Goal: Transaction & Acquisition: Obtain resource

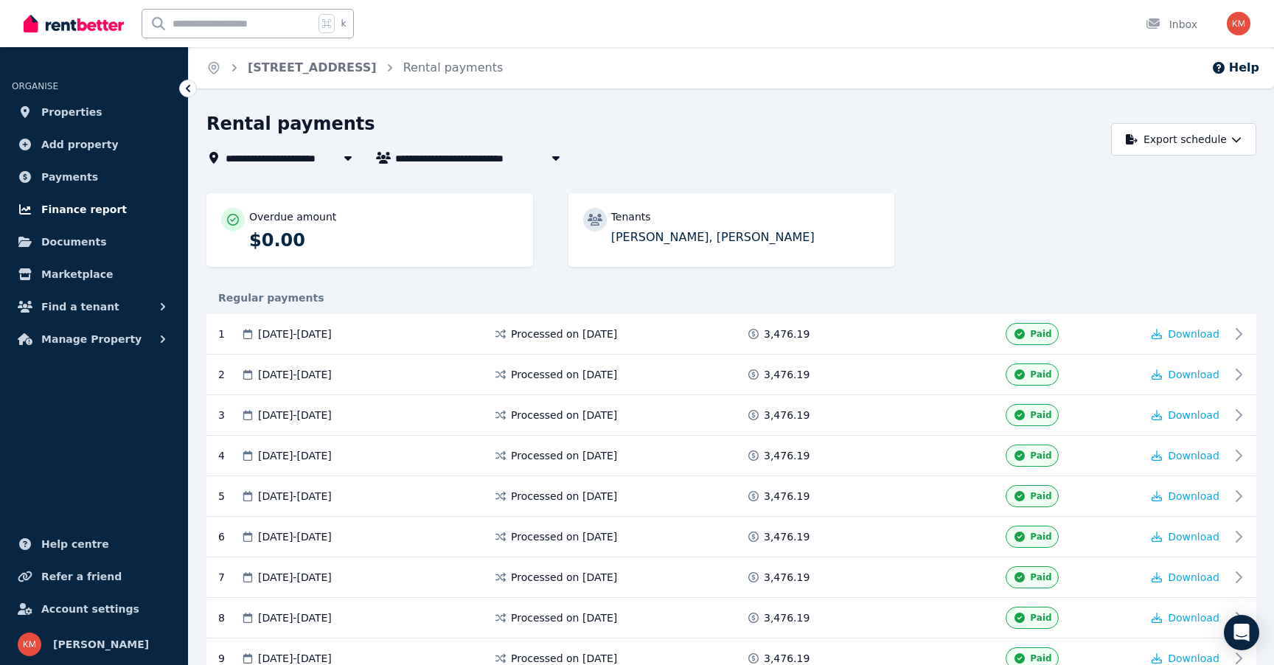
click at [88, 207] on span "Finance report" at bounding box center [84, 210] width 86 height 18
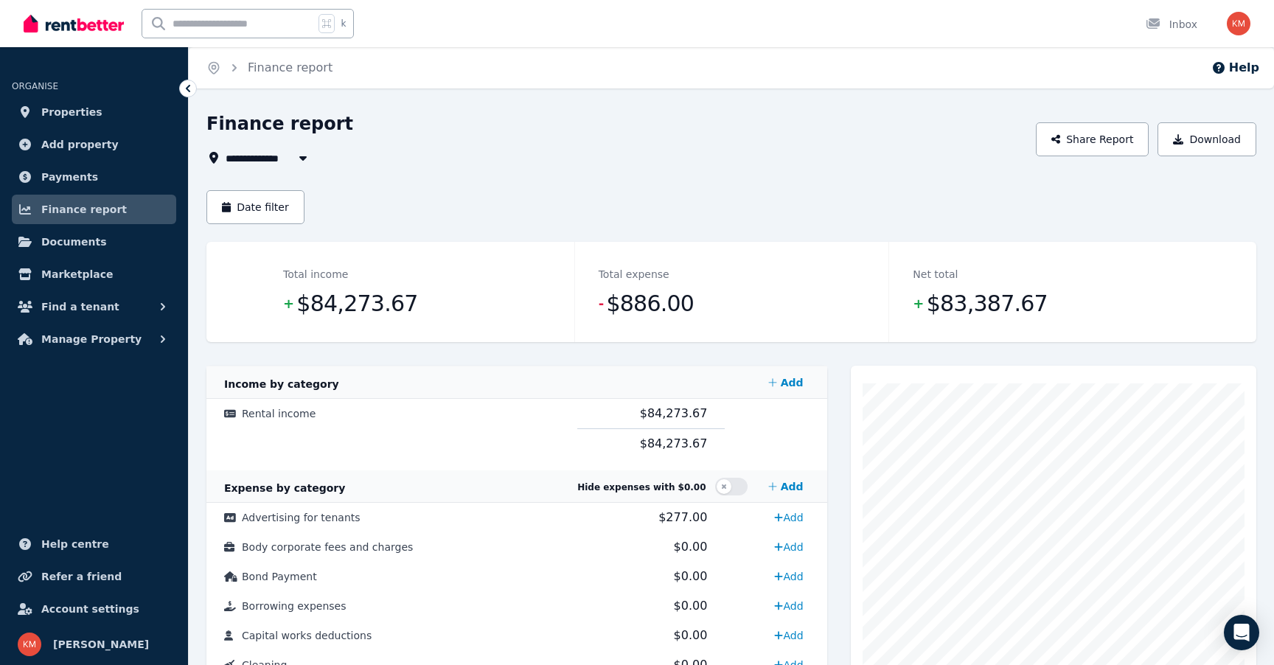
click at [297, 160] on icon "button" at bounding box center [303, 158] width 15 height 12
type input "**********"
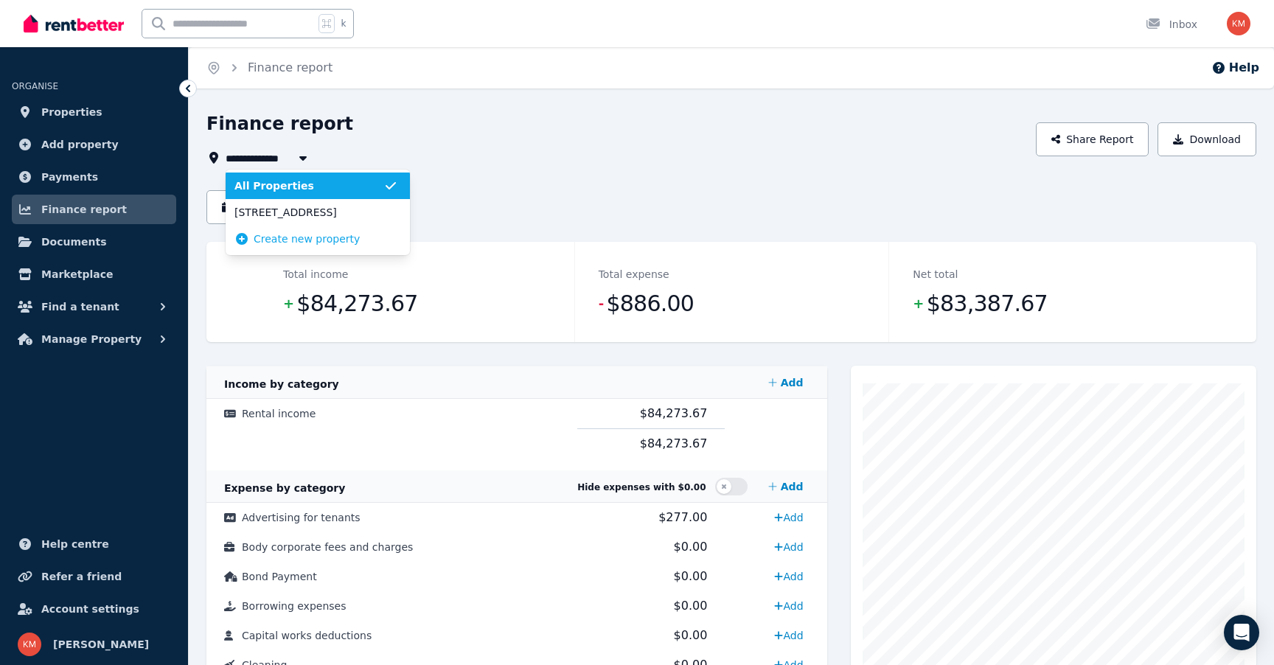
click at [450, 151] on div "**********" at bounding box center [616, 158] width 821 height 18
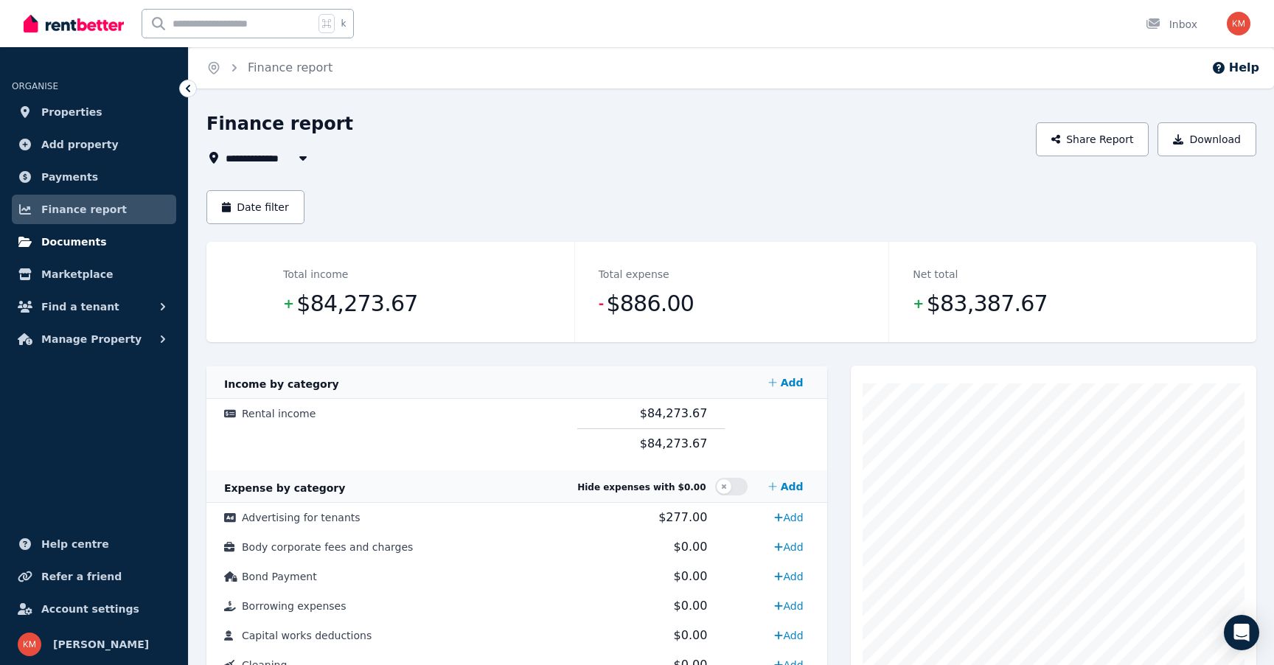
click at [103, 240] on link "Documents" at bounding box center [94, 241] width 164 height 29
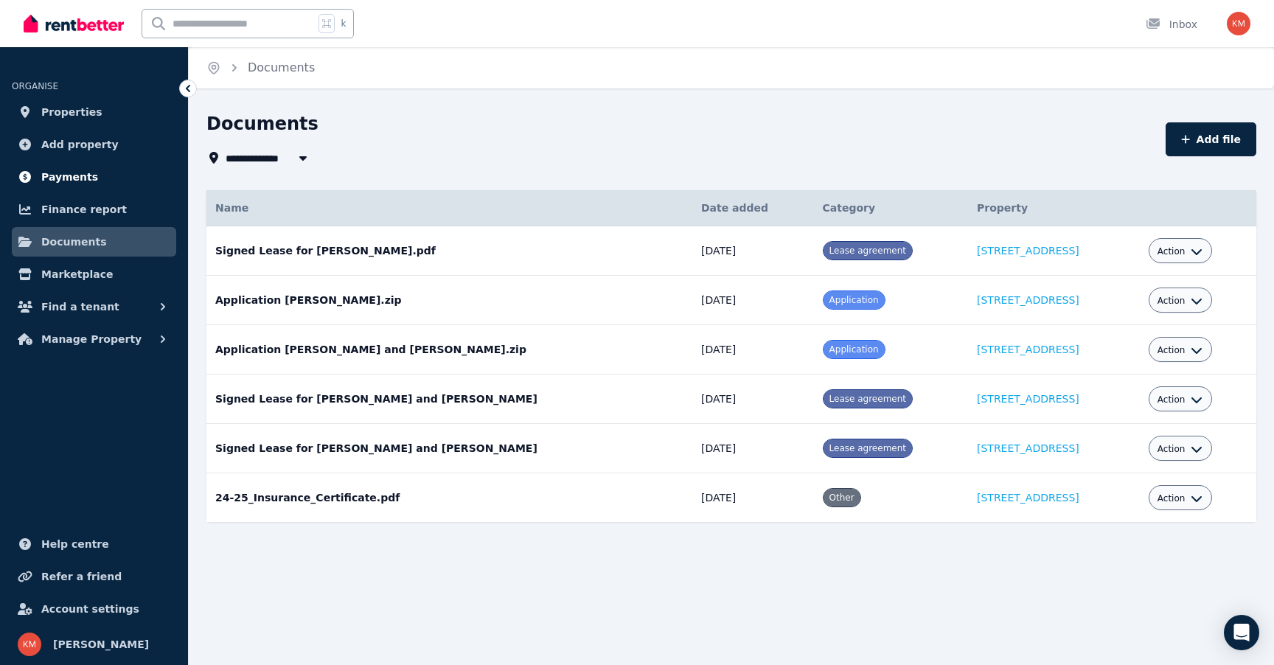
click at [74, 173] on span "Payments" at bounding box center [69, 177] width 57 height 18
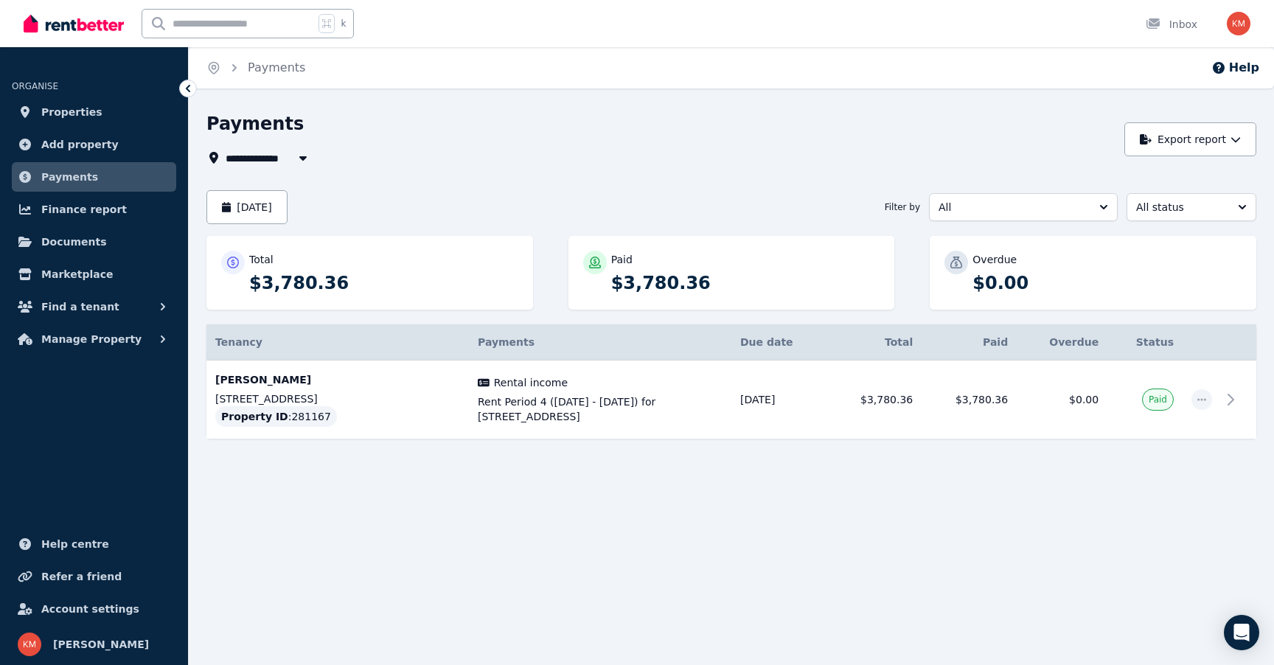
click at [83, 193] on ul "ORGANISE Properties Add property Payments Finance report Documents Marketplace …" at bounding box center [94, 208] width 188 height 292
click at [83, 216] on span "Finance report" at bounding box center [84, 210] width 86 height 18
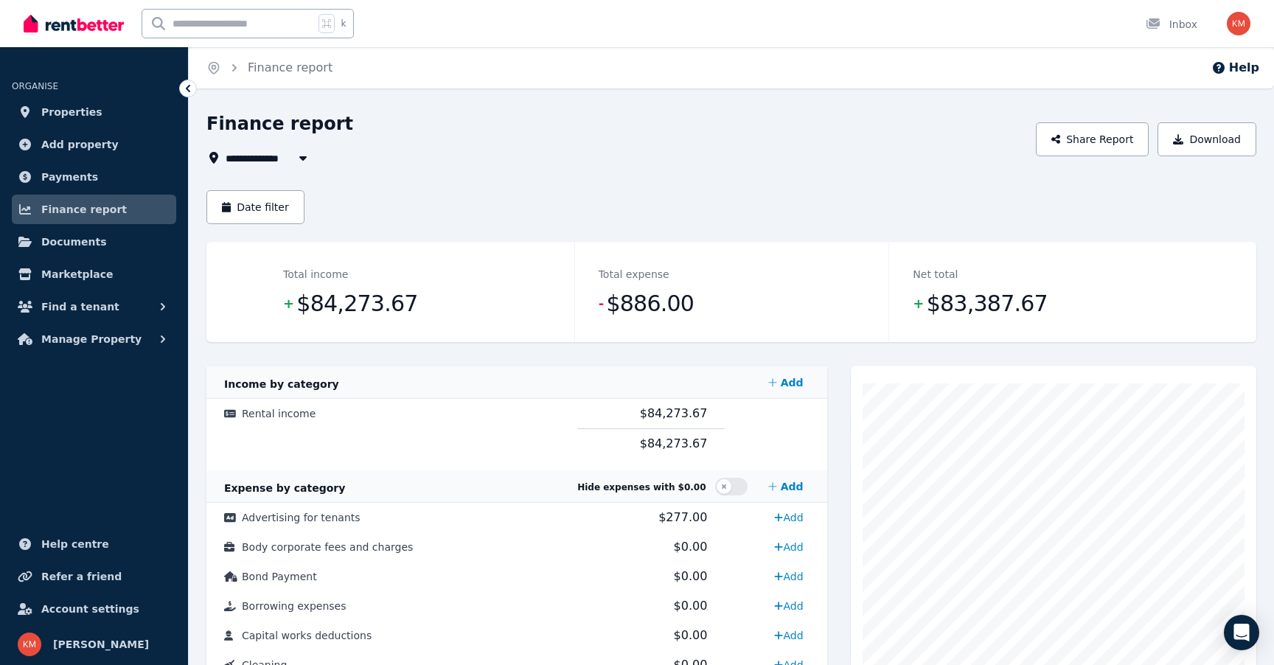
click at [278, 142] on div "**********" at bounding box center [616, 139] width 821 height 55
click at [277, 198] on button "Date filter" at bounding box center [255, 207] width 98 height 34
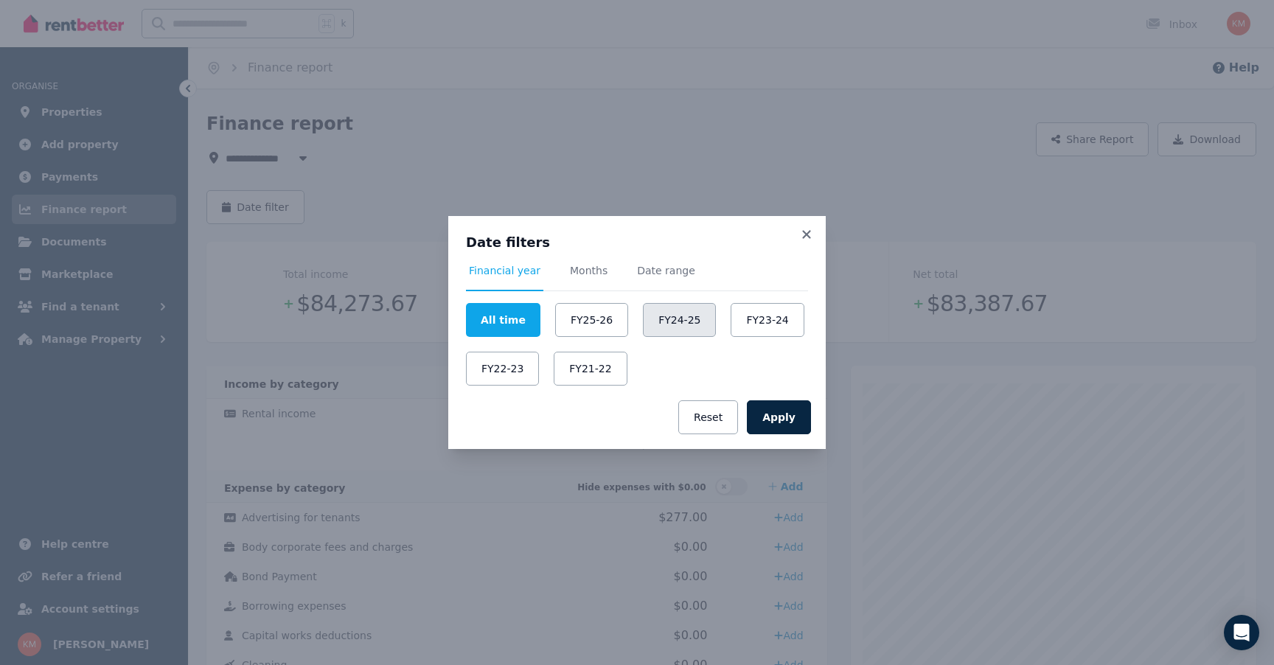
click at [675, 322] on button "FY24-25" at bounding box center [679, 320] width 73 height 34
click at [781, 415] on button "Apply" at bounding box center [779, 417] width 64 height 34
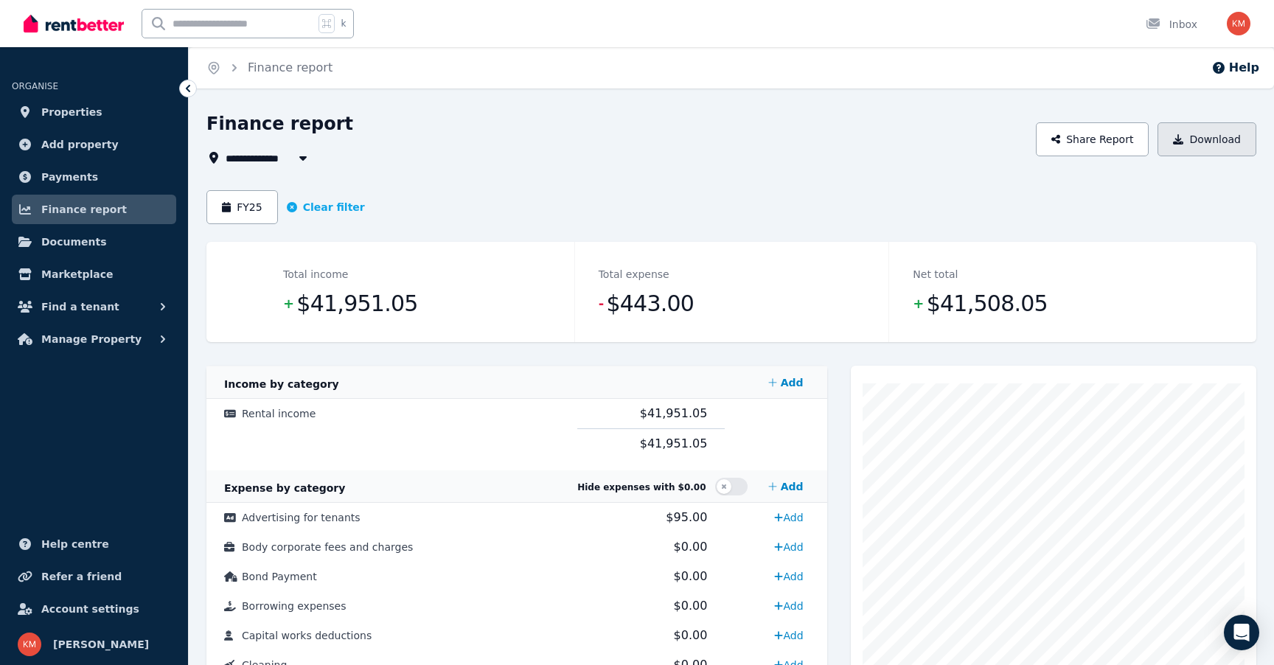
click at [1208, 145] on button "Download" at bounding box center [1207, 139] width 99 height 34
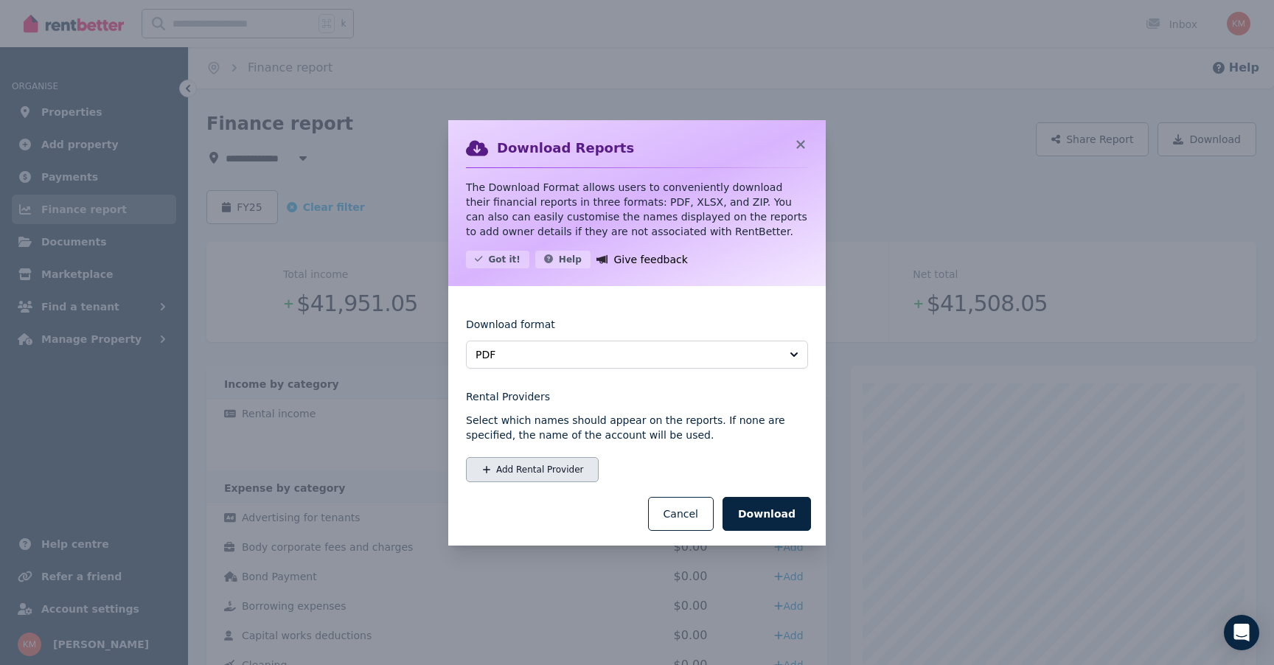
click at [559, 473] on button "Add Rental Provider" at bounding box center [532, 469] width 133 height 25
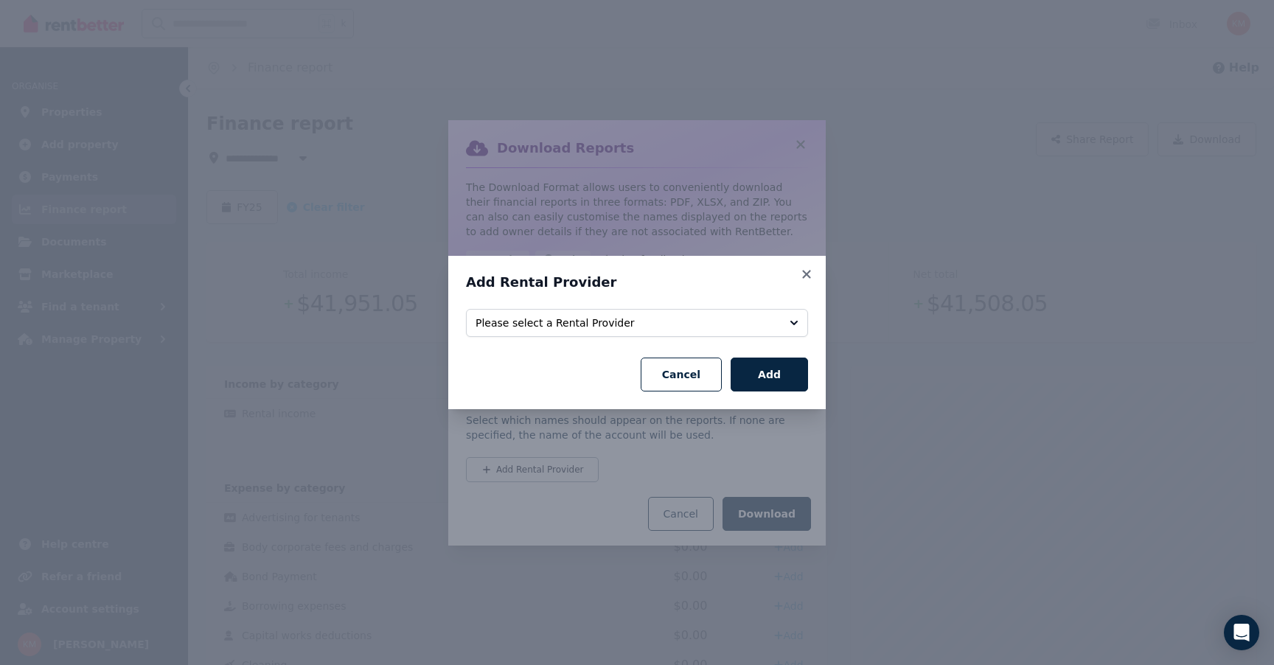
click at [739, 343] on div "Select rental providers to add Please select a Rental Provider Cancel Add" at bounding box center [637, 350] width 342 height 83
click at [739, 332] on button "Please select a Rental Provider" at bounding box center [637, 323] width 342 height 28
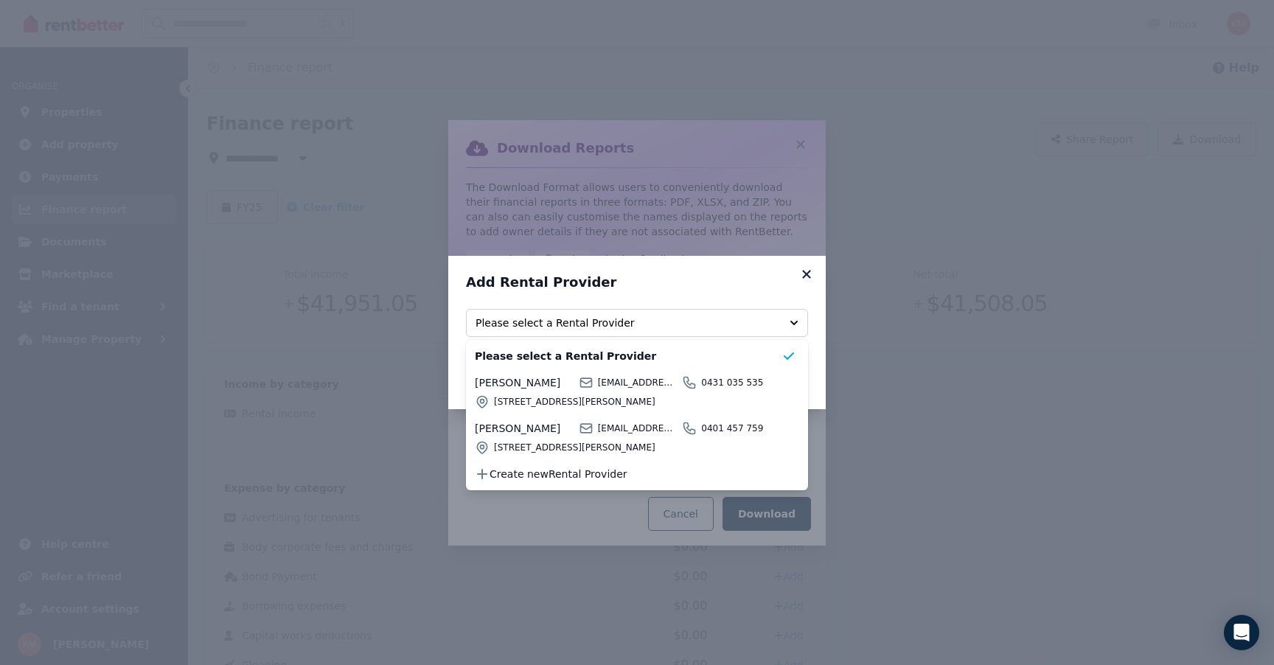
click at [811, 271] on icon at bounding box center [806, 274] width 15 height 13
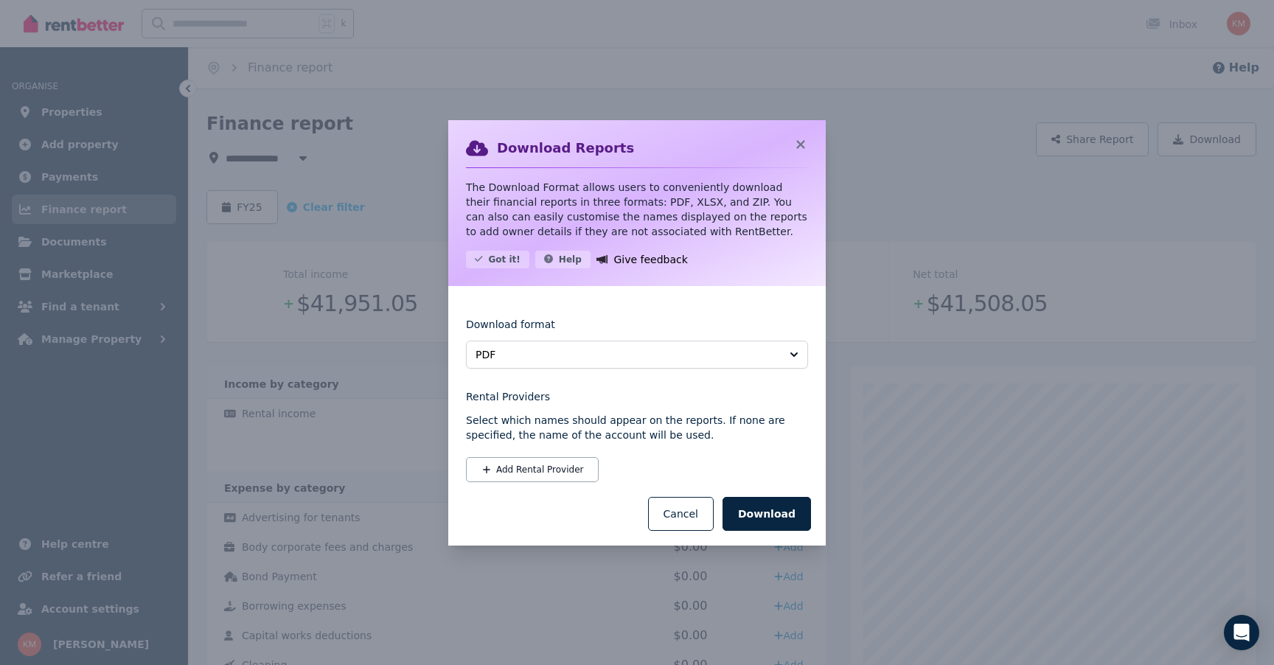
click at [774, 531] on div "Download Cancel" at bounding box center [636, 513] width 377 height 63
click at [778, 517] on button "Download" at bounding box center [767, 514] width 88 height 34
